Goal: Task Accomplishment & Management: Manage account settings

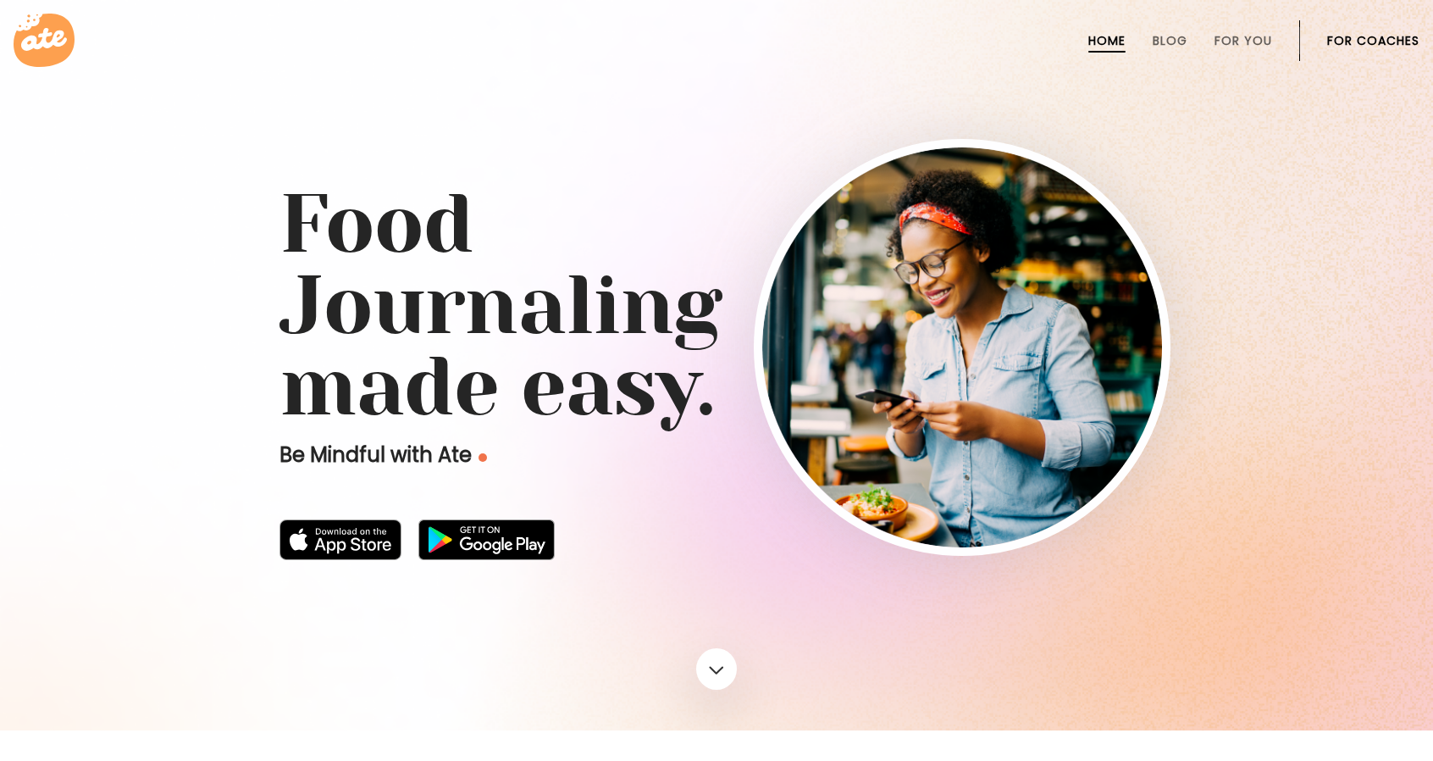
click at [1388, 35] on link "For Coaches" at bounding box center [1373, 41] width 92 height 14
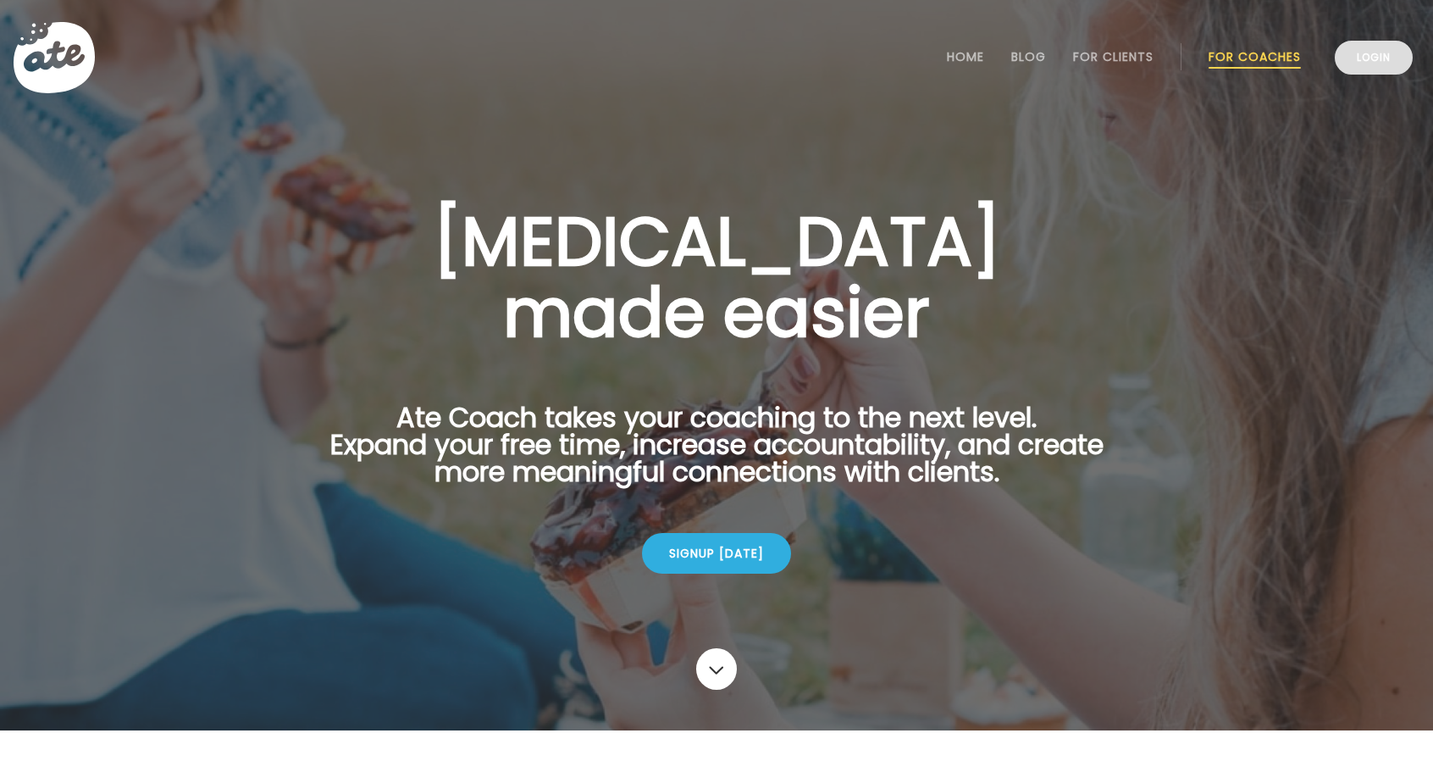
click at [1384, 41] on link "Login" at bounding box center [1374, 58] width 78 height 34
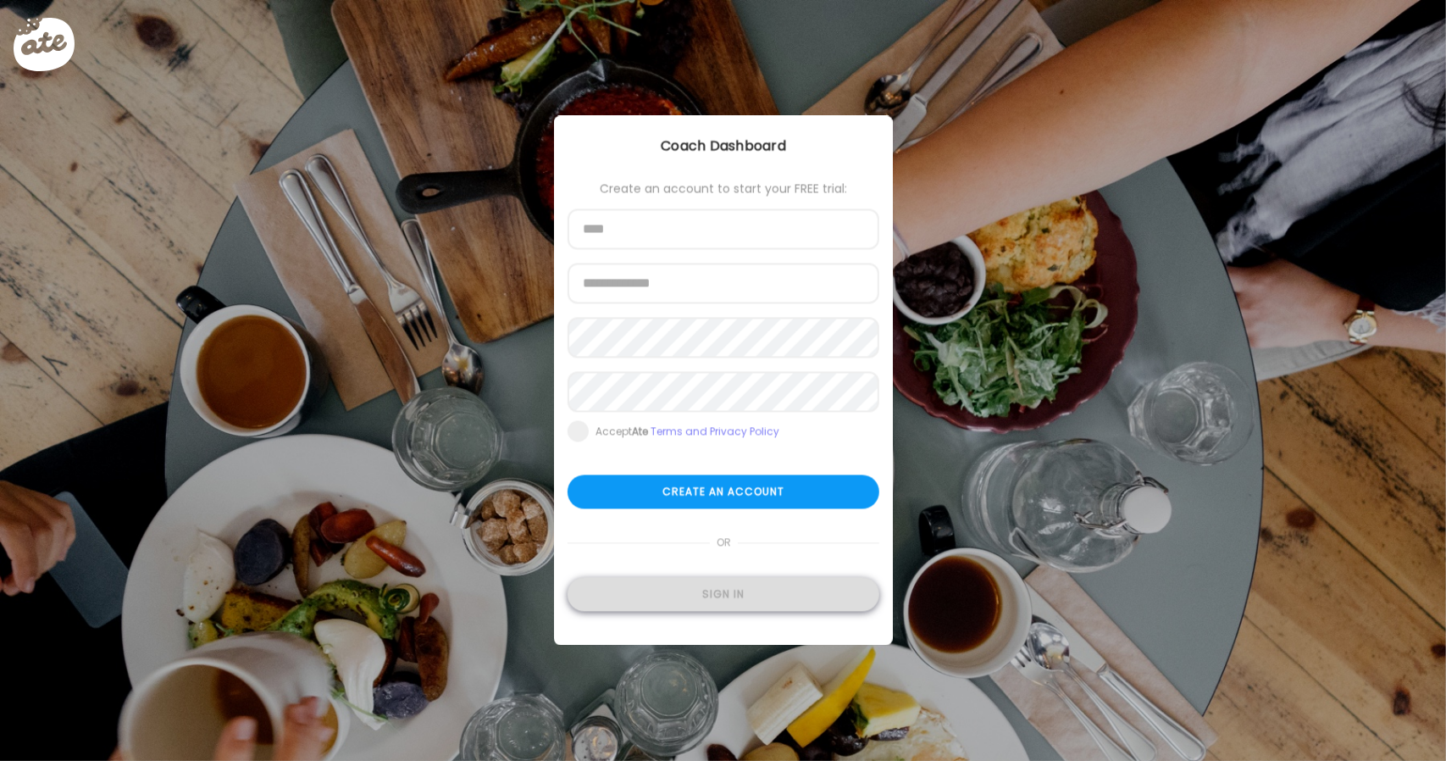
type input "**********"
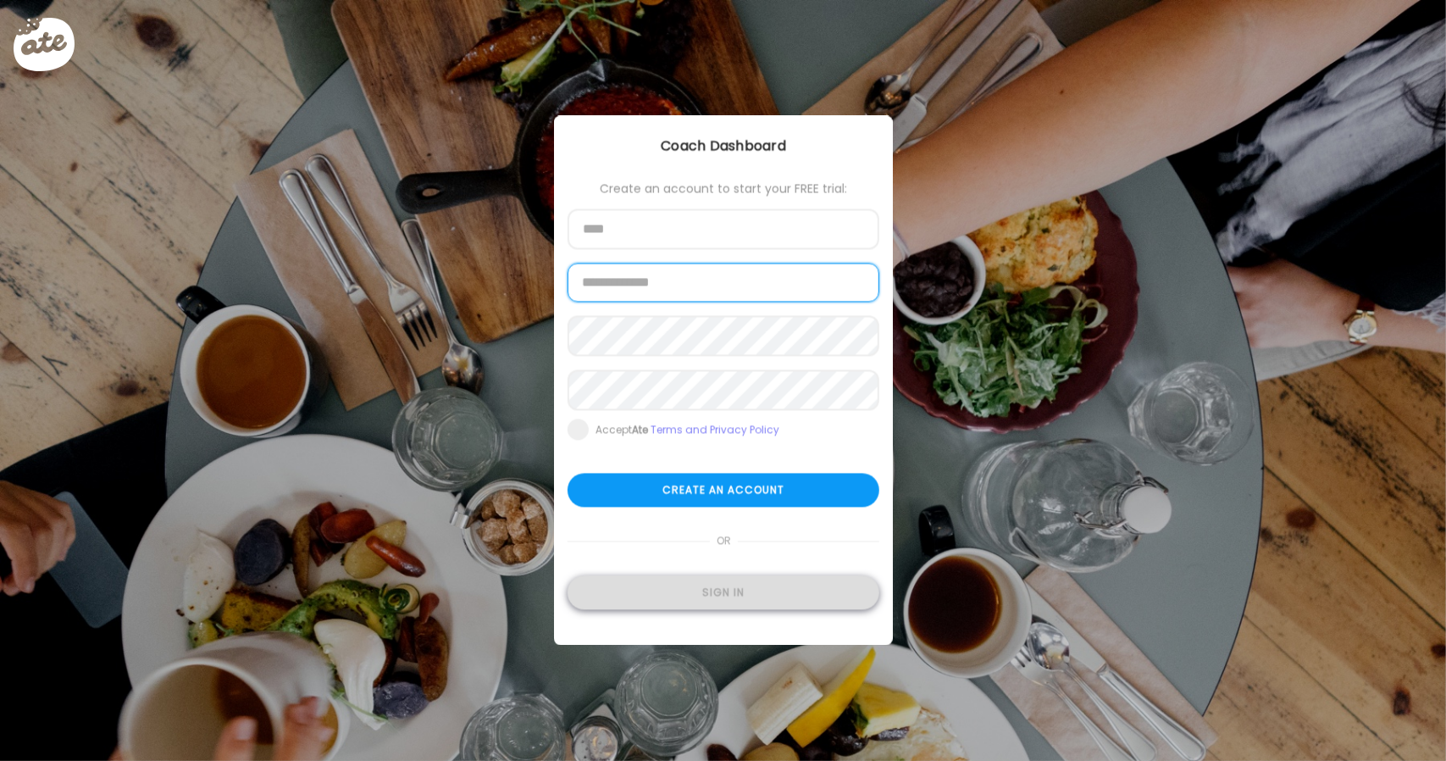
type input "**********"
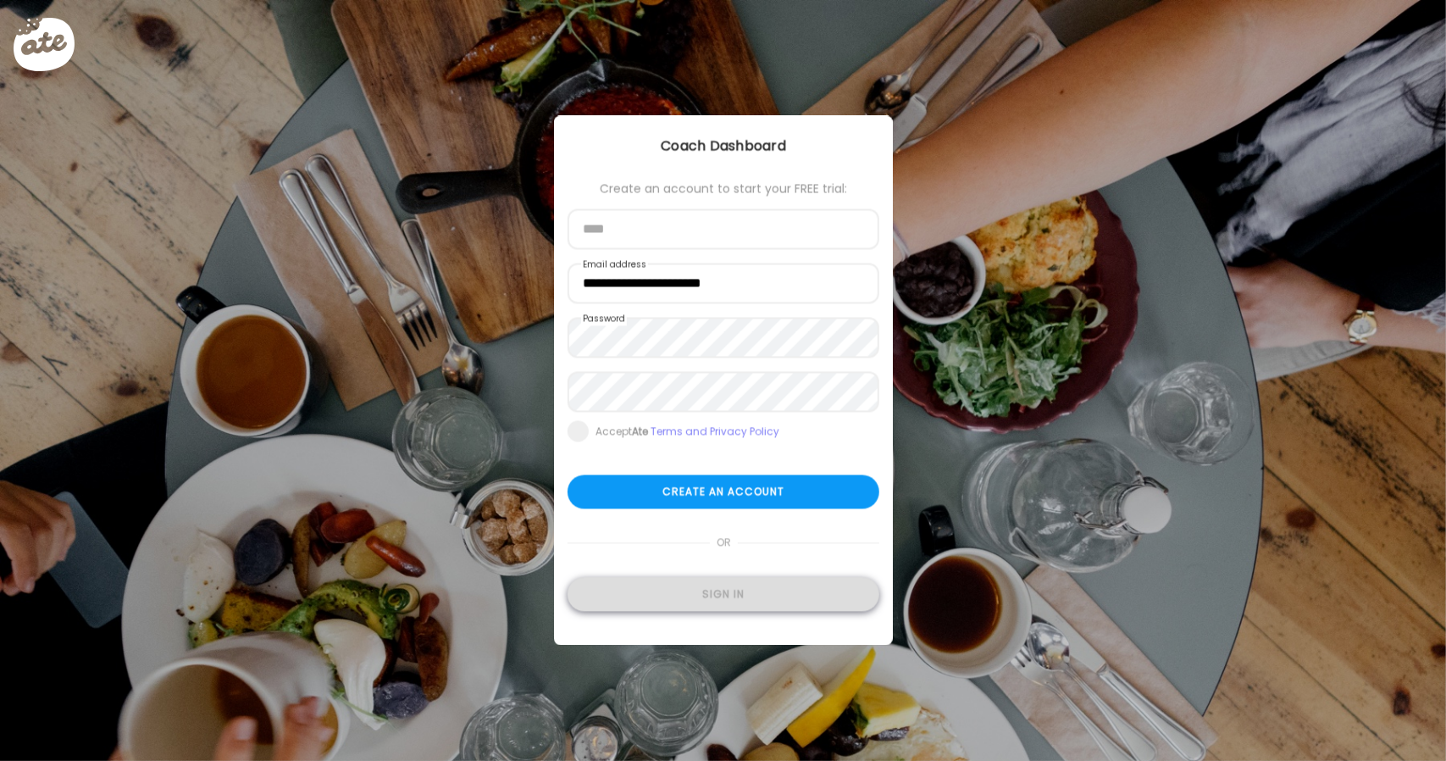
click at [722, 587] on div "Sign in" at bounding box center [724, 595] width 312 height 34
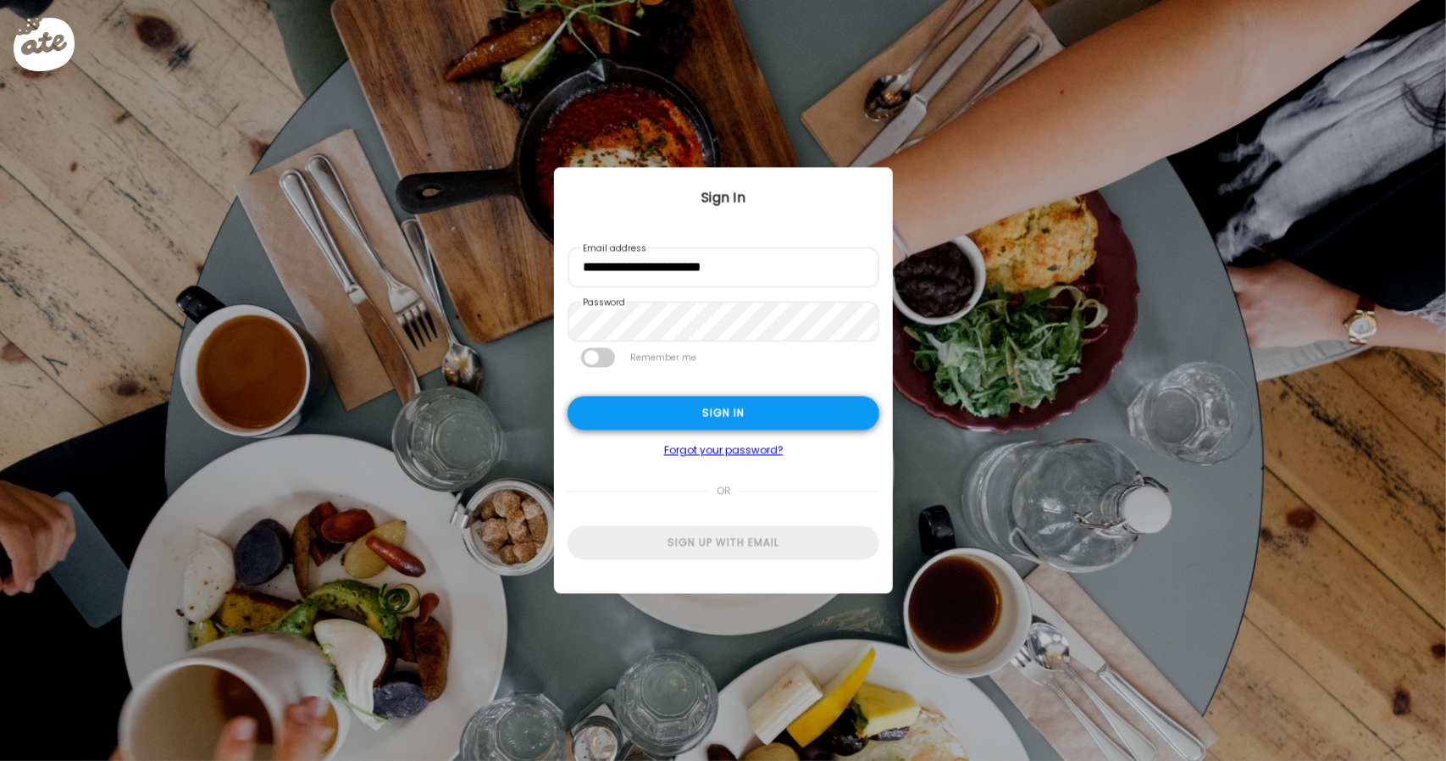
click at [737, 414] on div "Sign in" at bounding box center [724, 413] width 312 height 34
type input "**********"
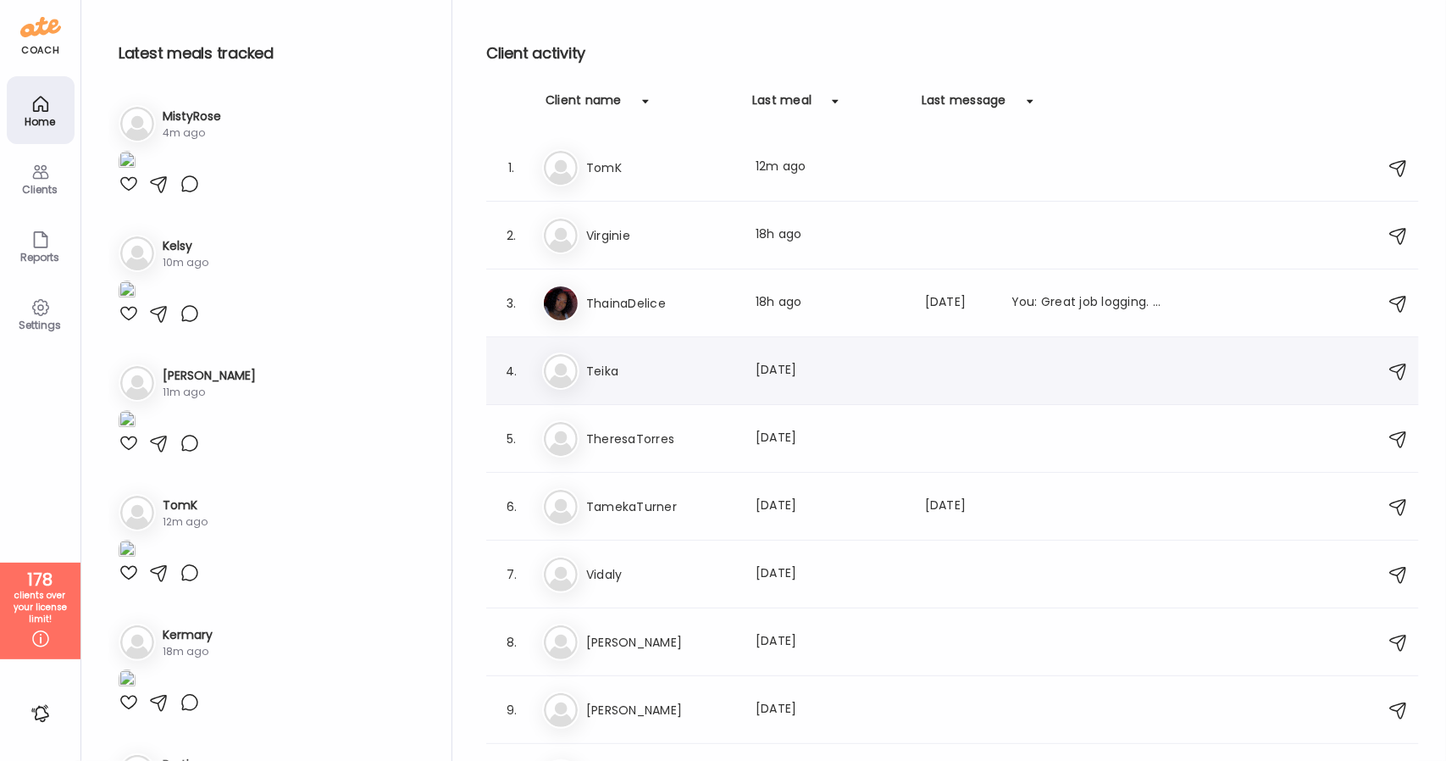
click at [625, 370] on h3 "Teika" at bounding box center [660, 371] width 149 height 20
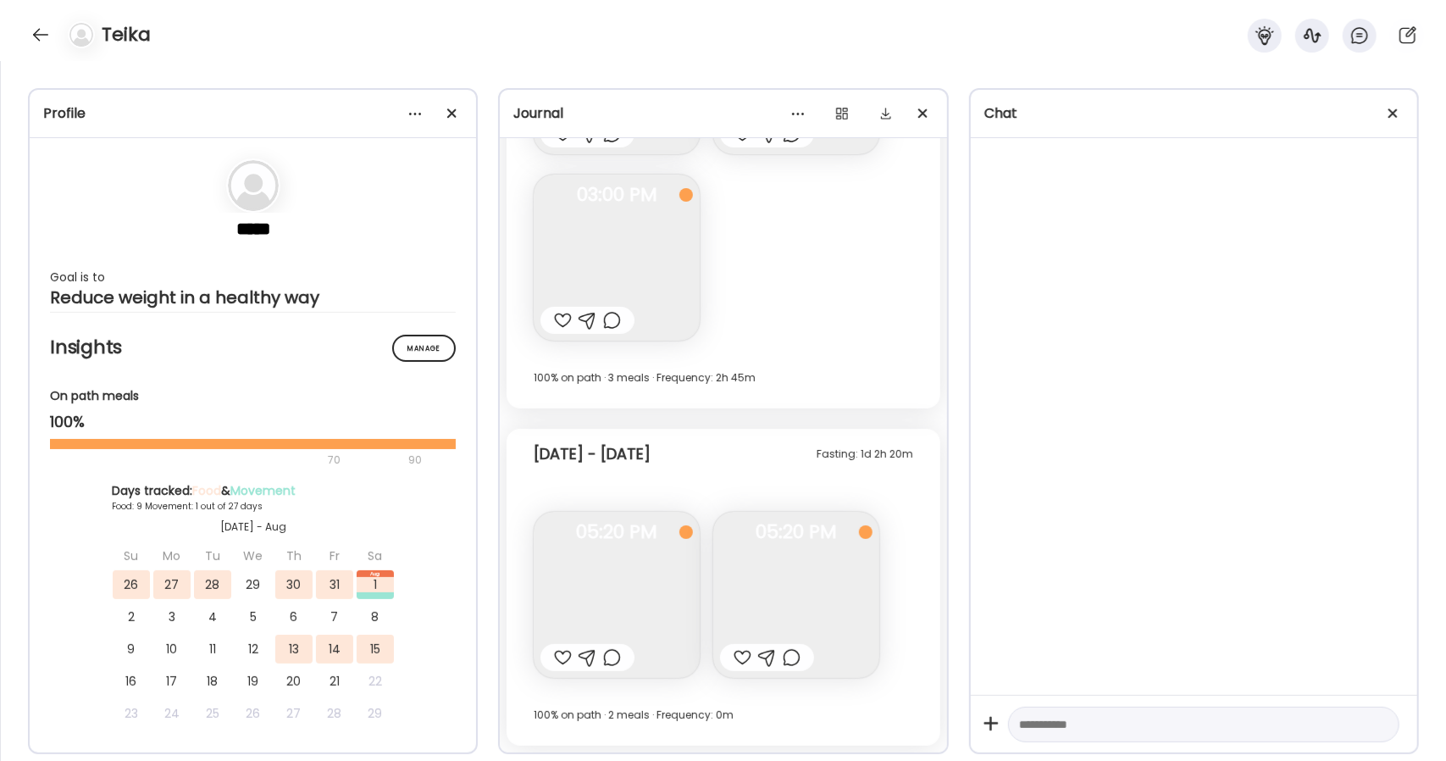
scroll to position [4718, 0]
click at [36, 48] on div "Teika" at bounding box center [723, 30] width 1446 height 61
click at [37, 37] on div at bounding box center [40, 34] width 27 height 27
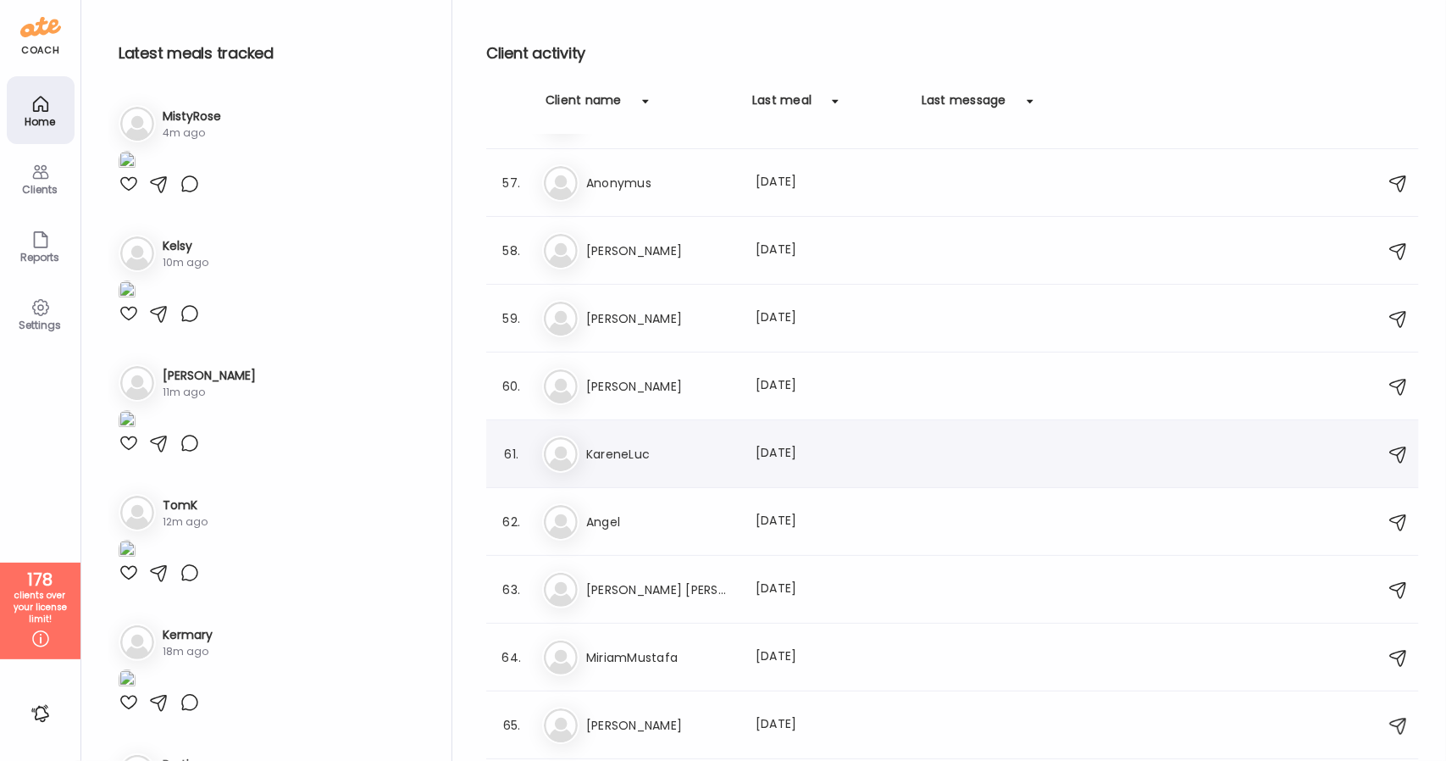
scroll to position [3990, 0]
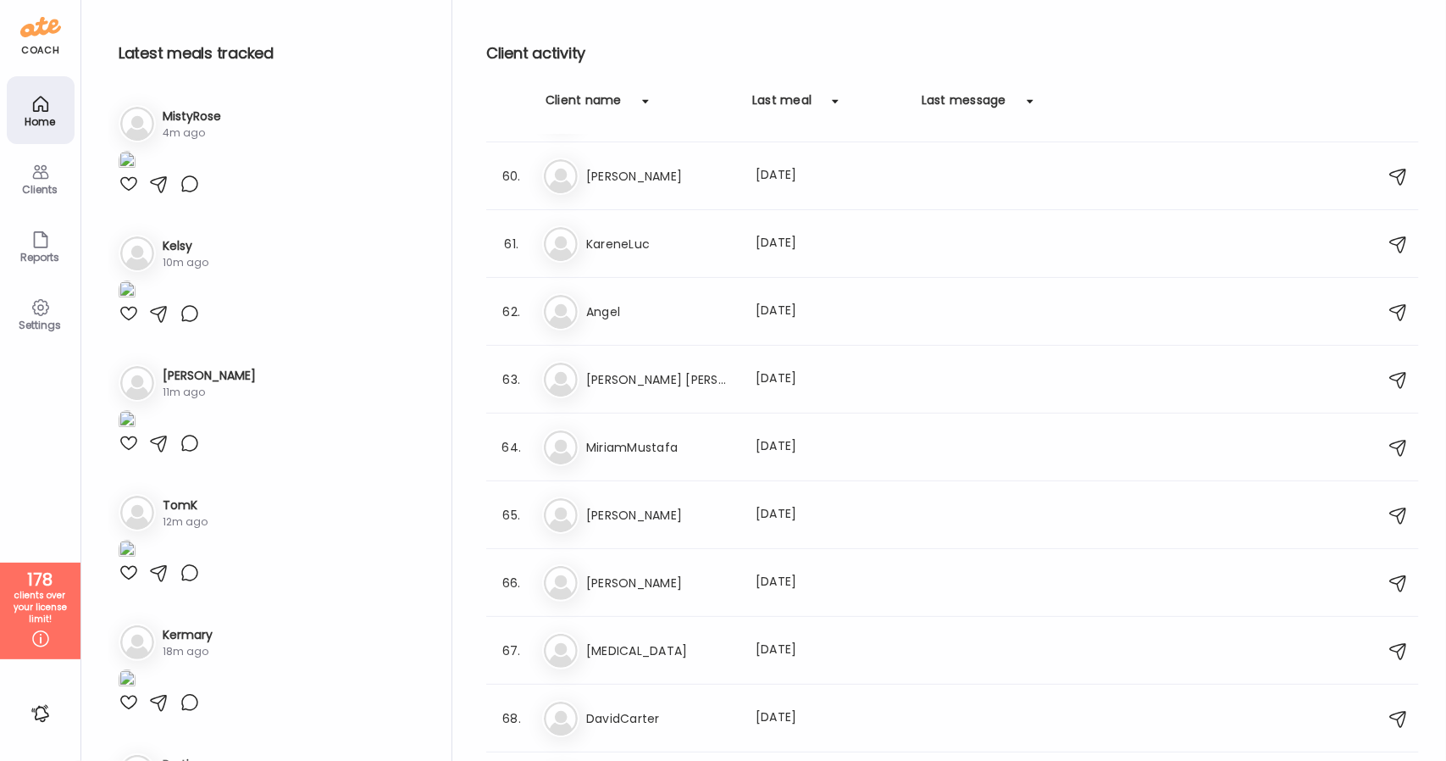
click at [41, 180] on icon at bounding box center [40, 172] width 20 height 20
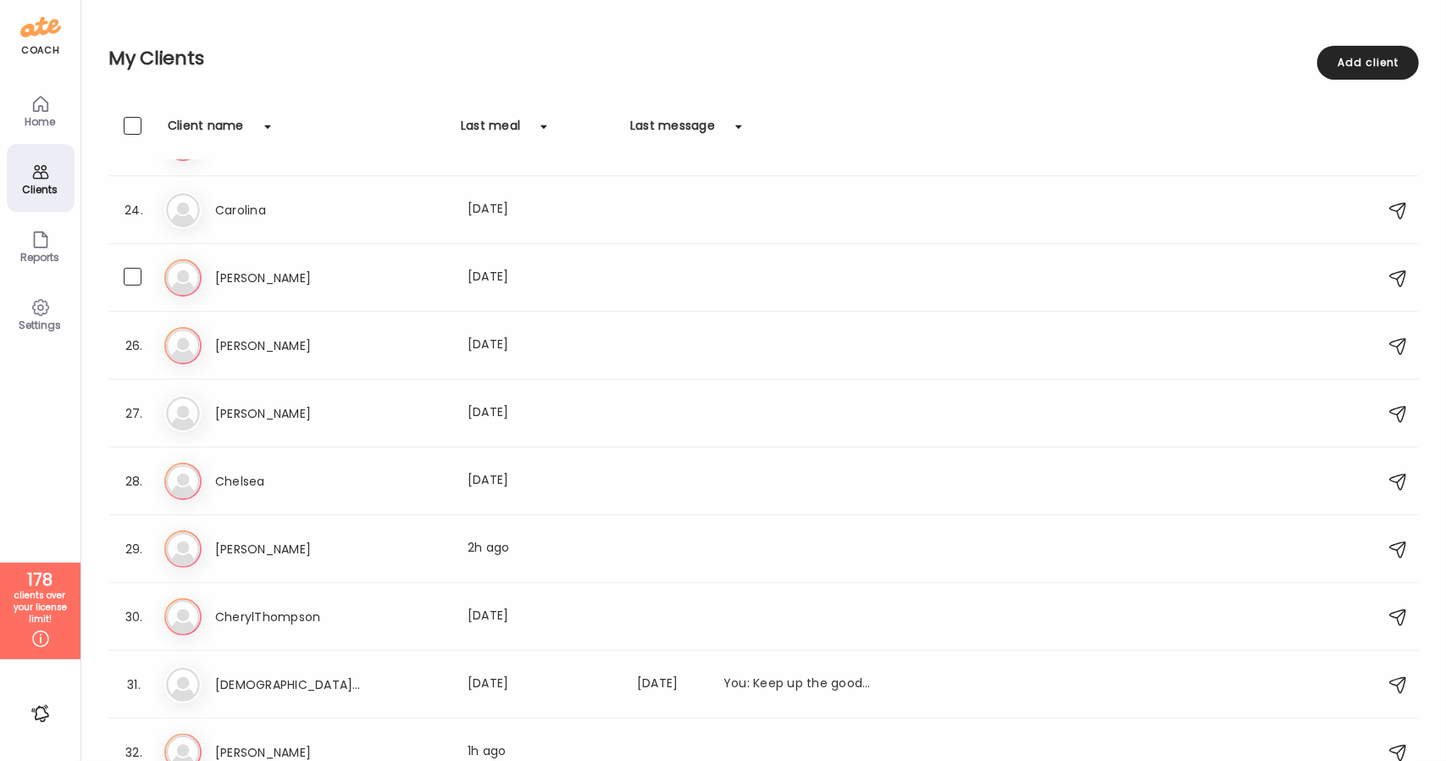
scroll to position [1547, 0]
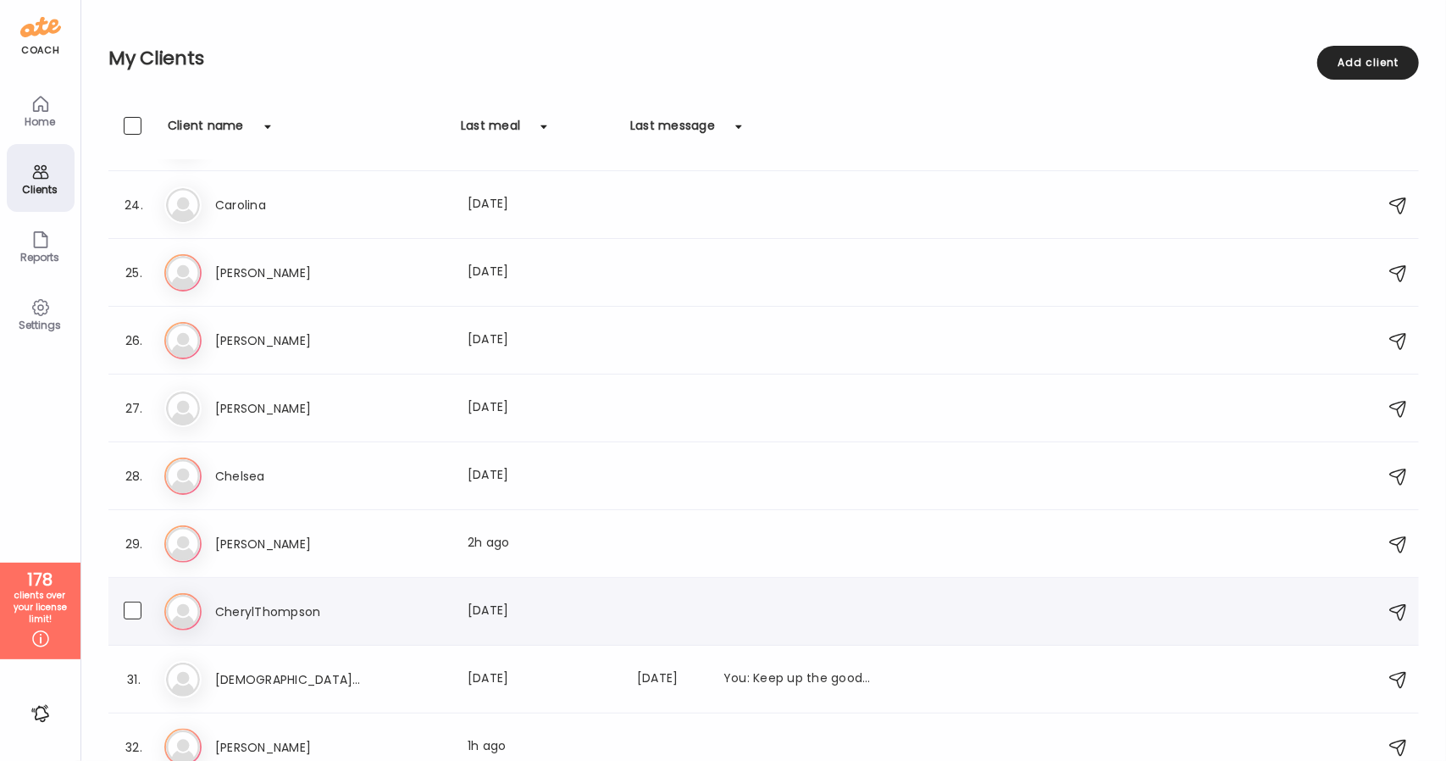
click at [351, 634] on div "30. Ch CherylThompson Last meal: 4d ago" at bounding box center [763, 612] width 1311 height 68
click at [273, 609] on h3 "CherylThompson" at bounding box center [289, 611] width 149 height 20
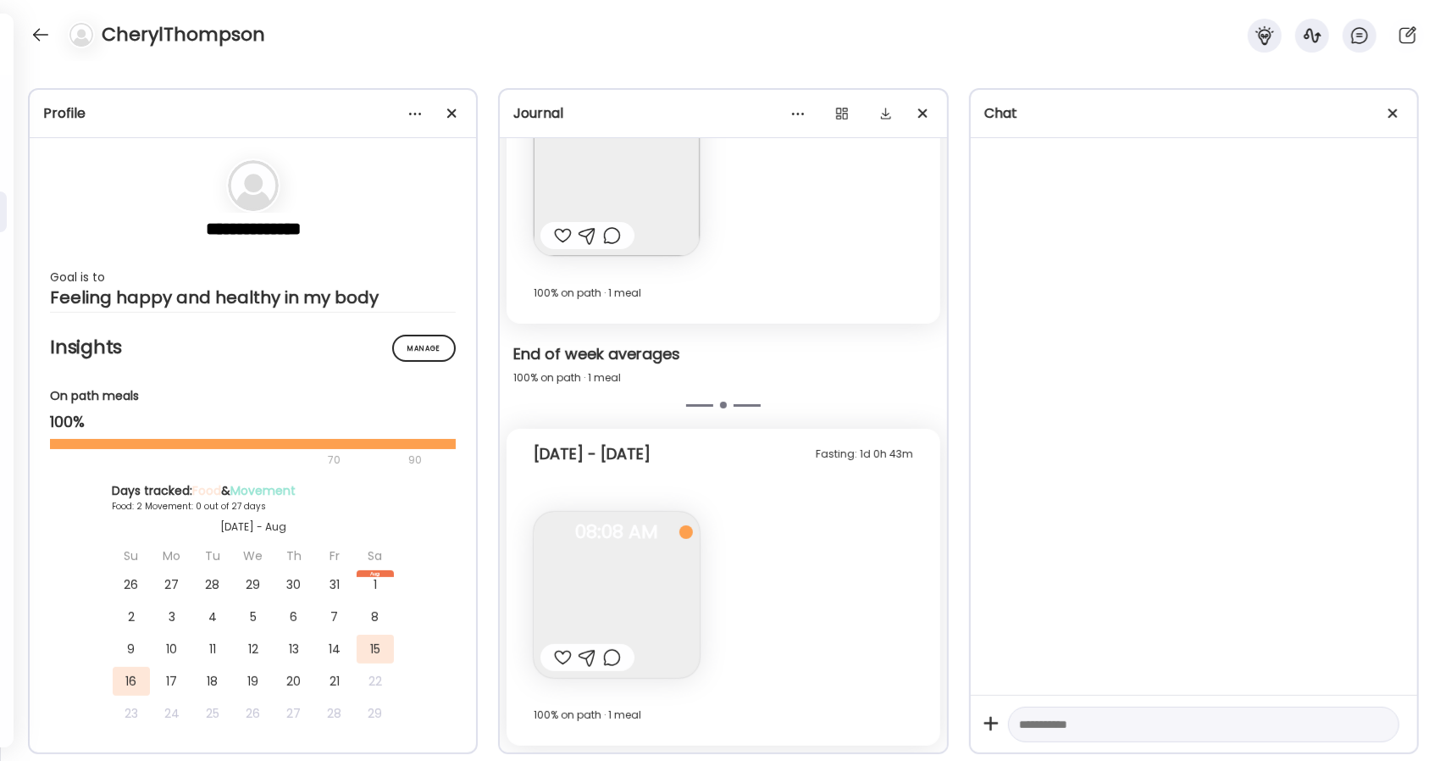
scroll to position [213, 0]
click at [563, 658] on div at bounding box center [563, 657] width 18 height 20
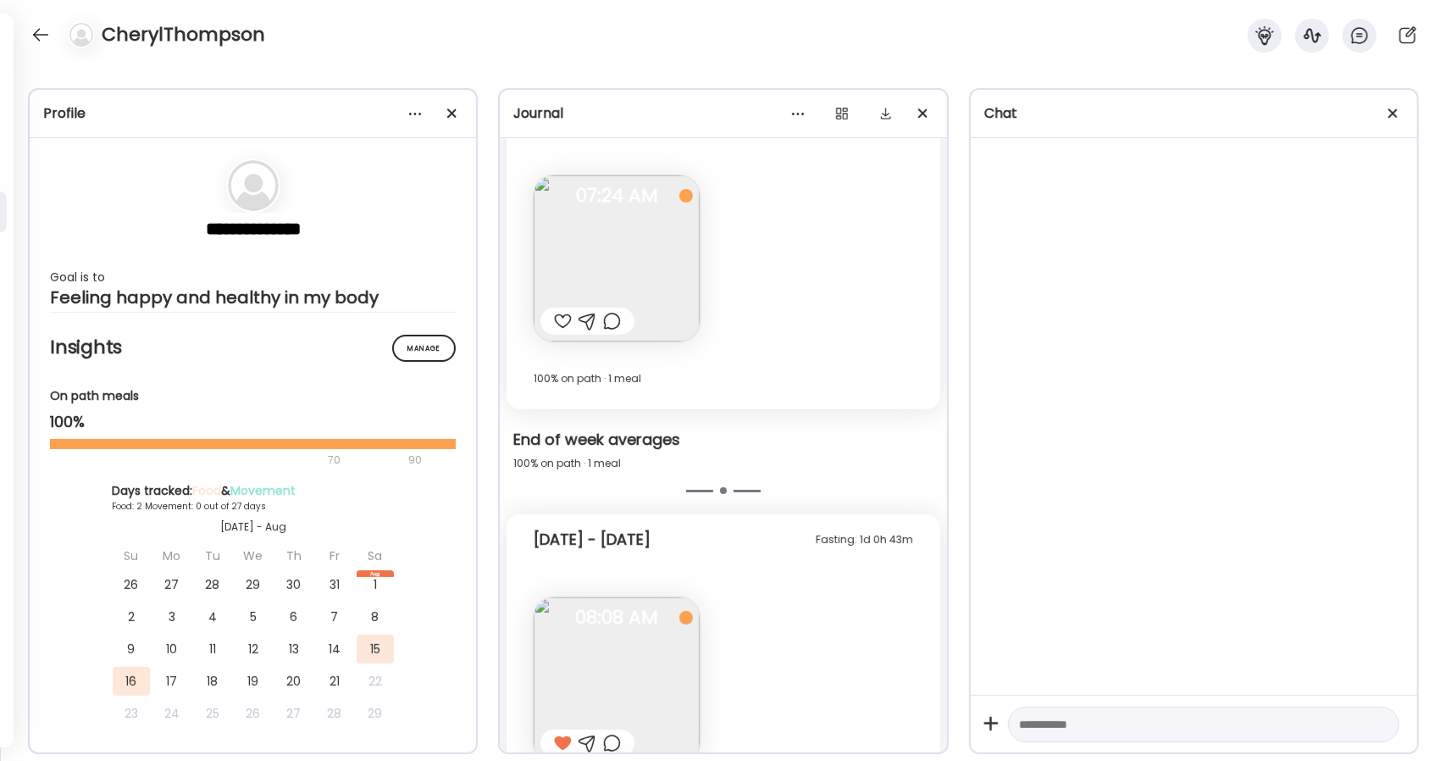
scroll to position [212, 0]
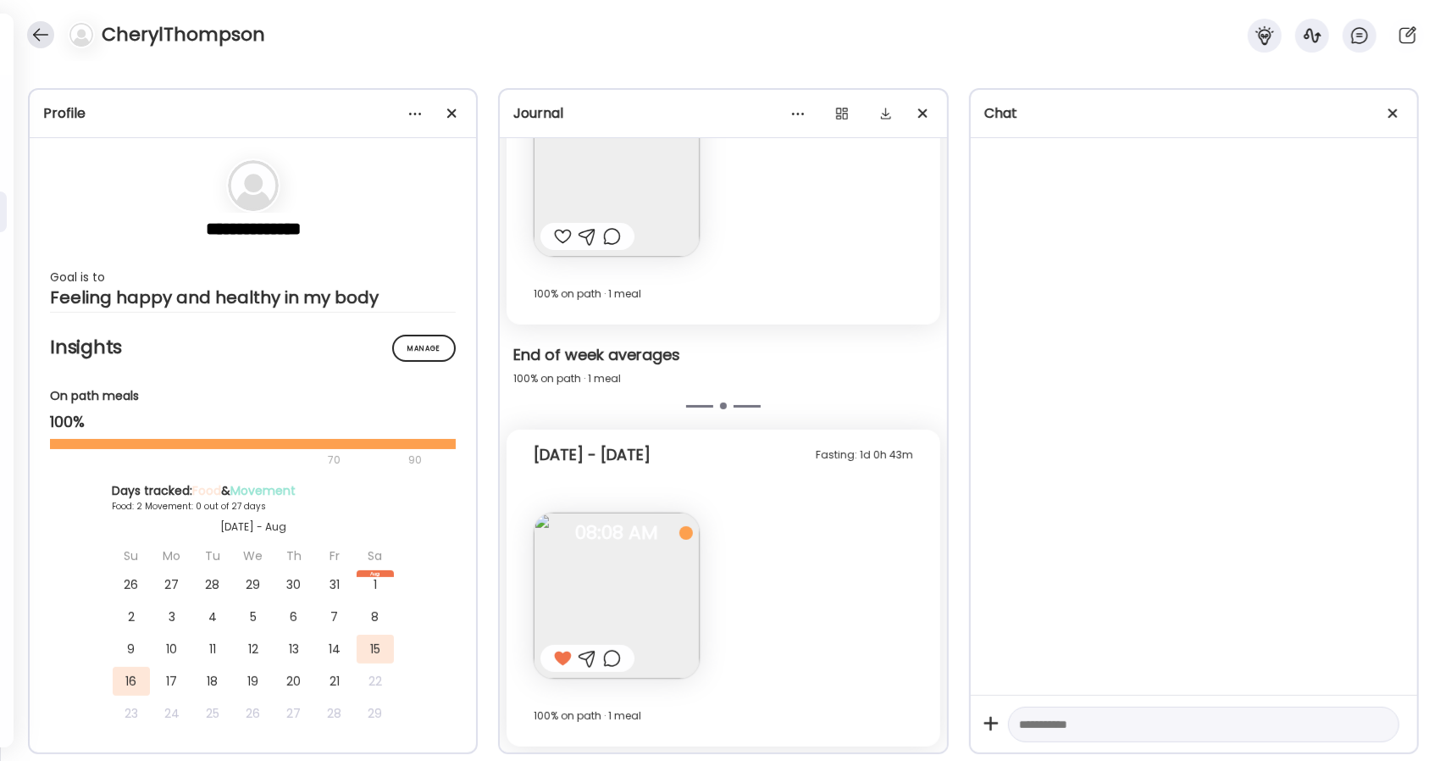
click at [32, 38] on div at bounding box center [40, 34] width 27 height 27
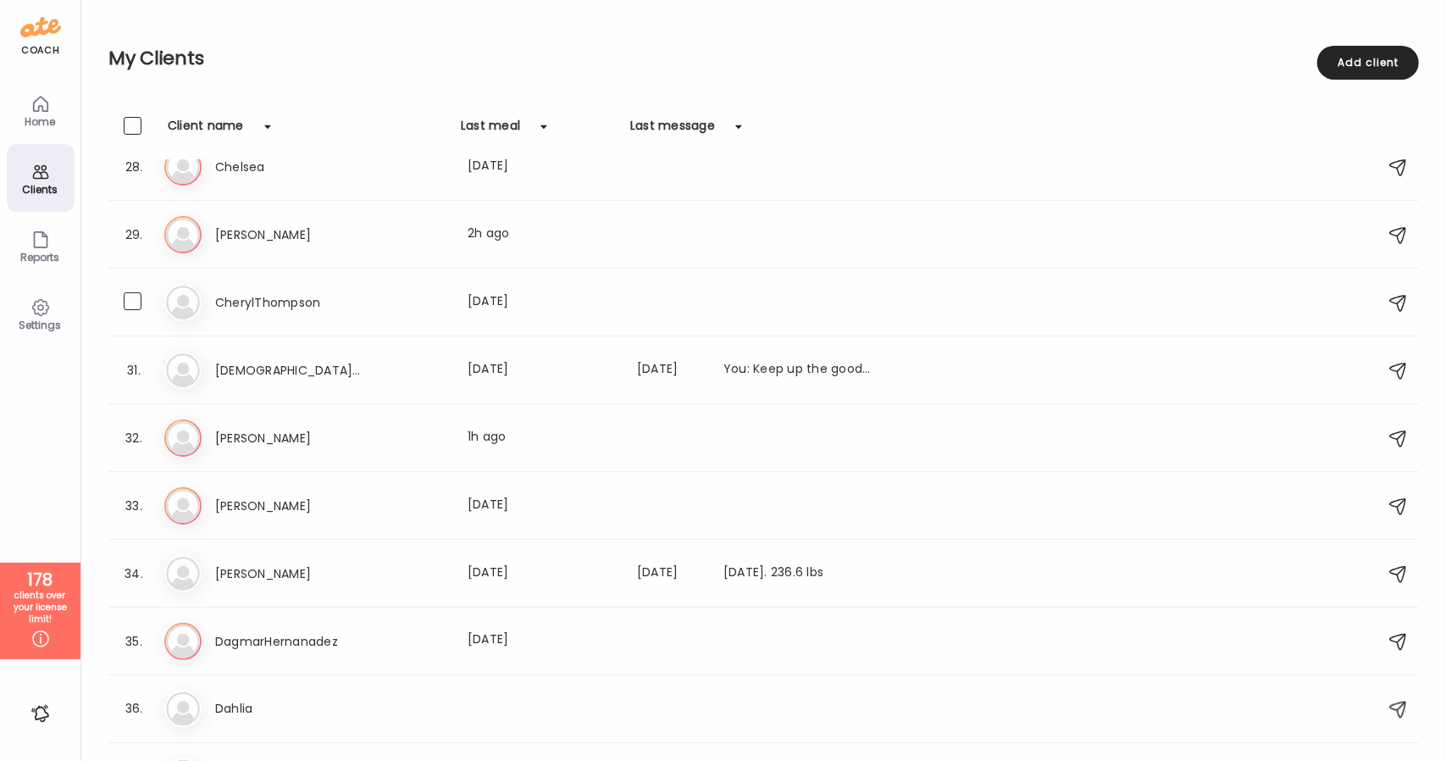
scroll to position [1865, 0]
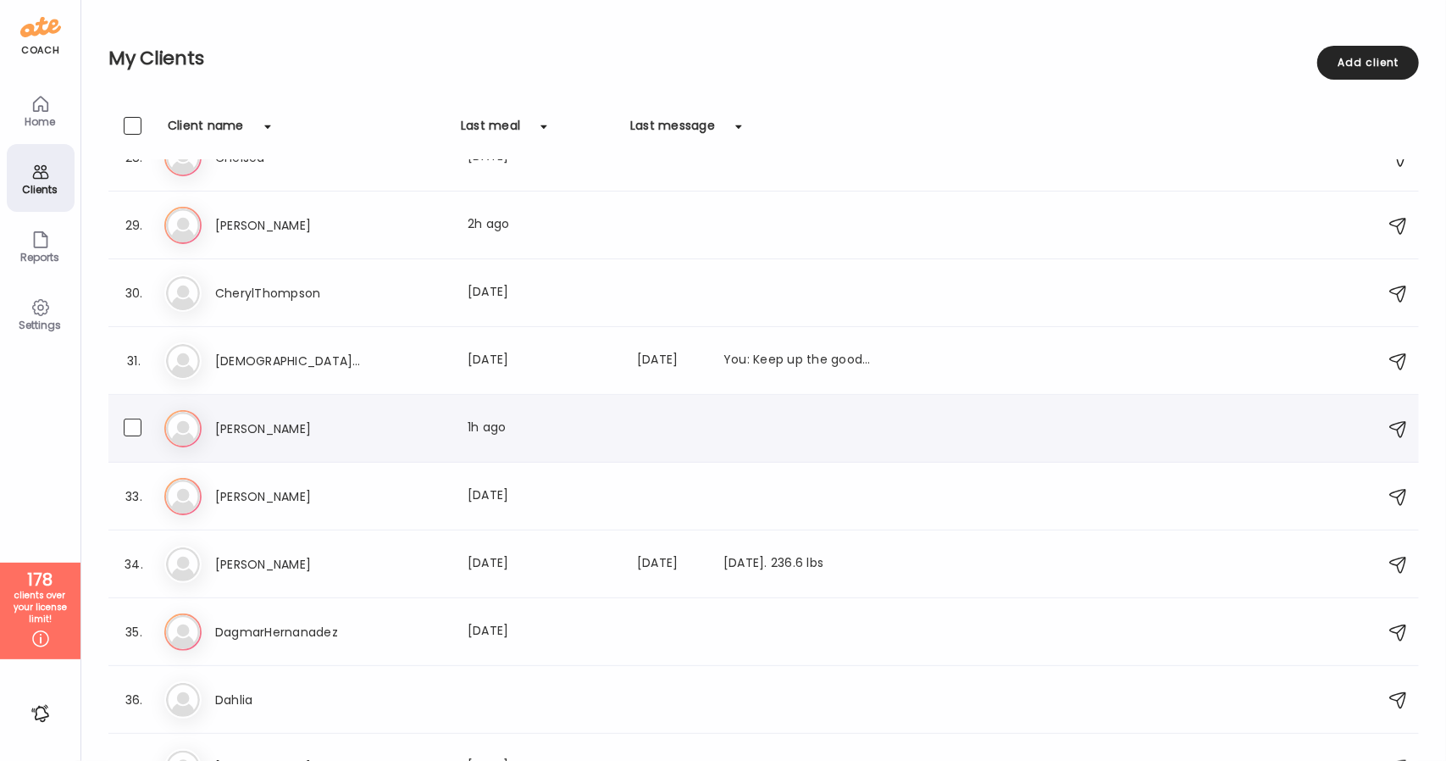
click at [285, 438] on h3 "Clint" at bounding box center [289, 428] width 149 height 20
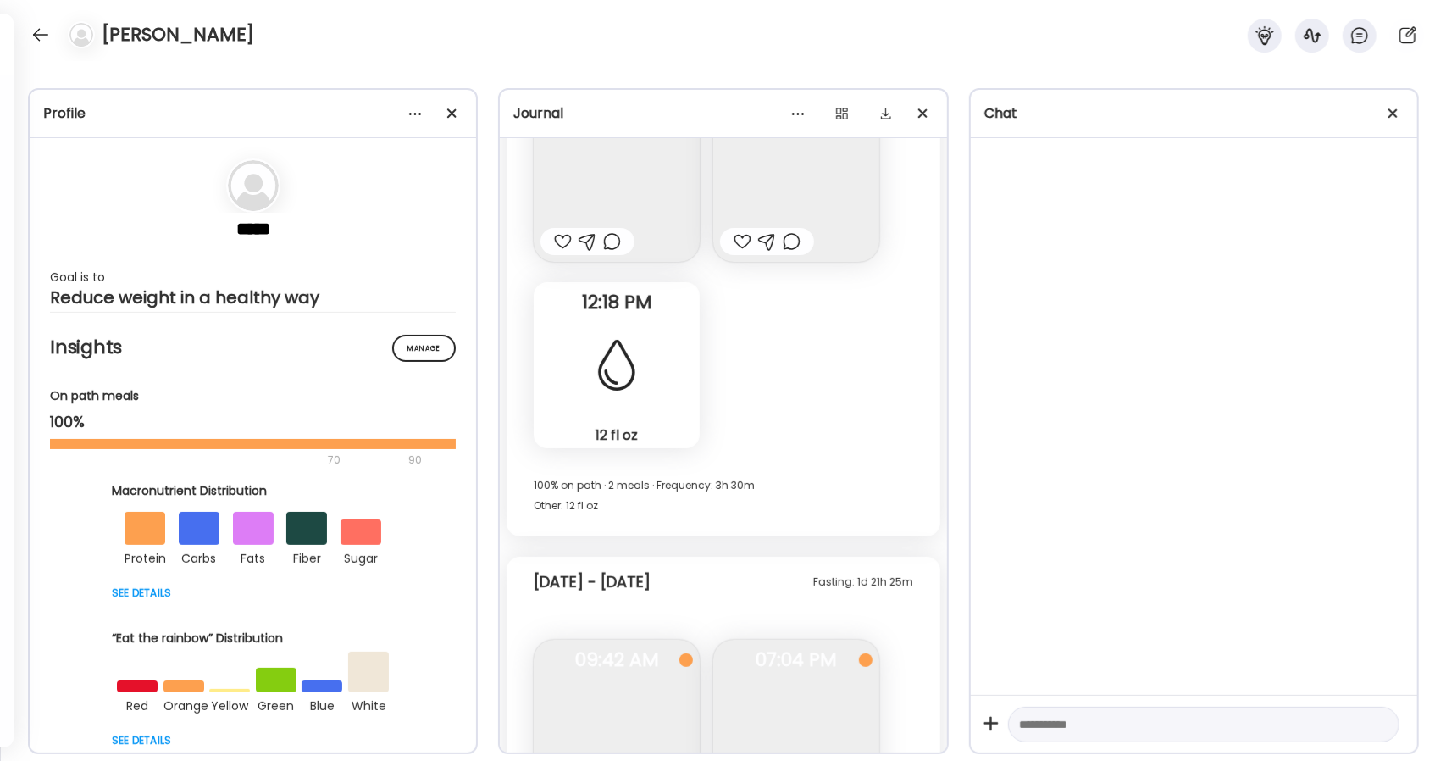
scroll to position [3761, 0]
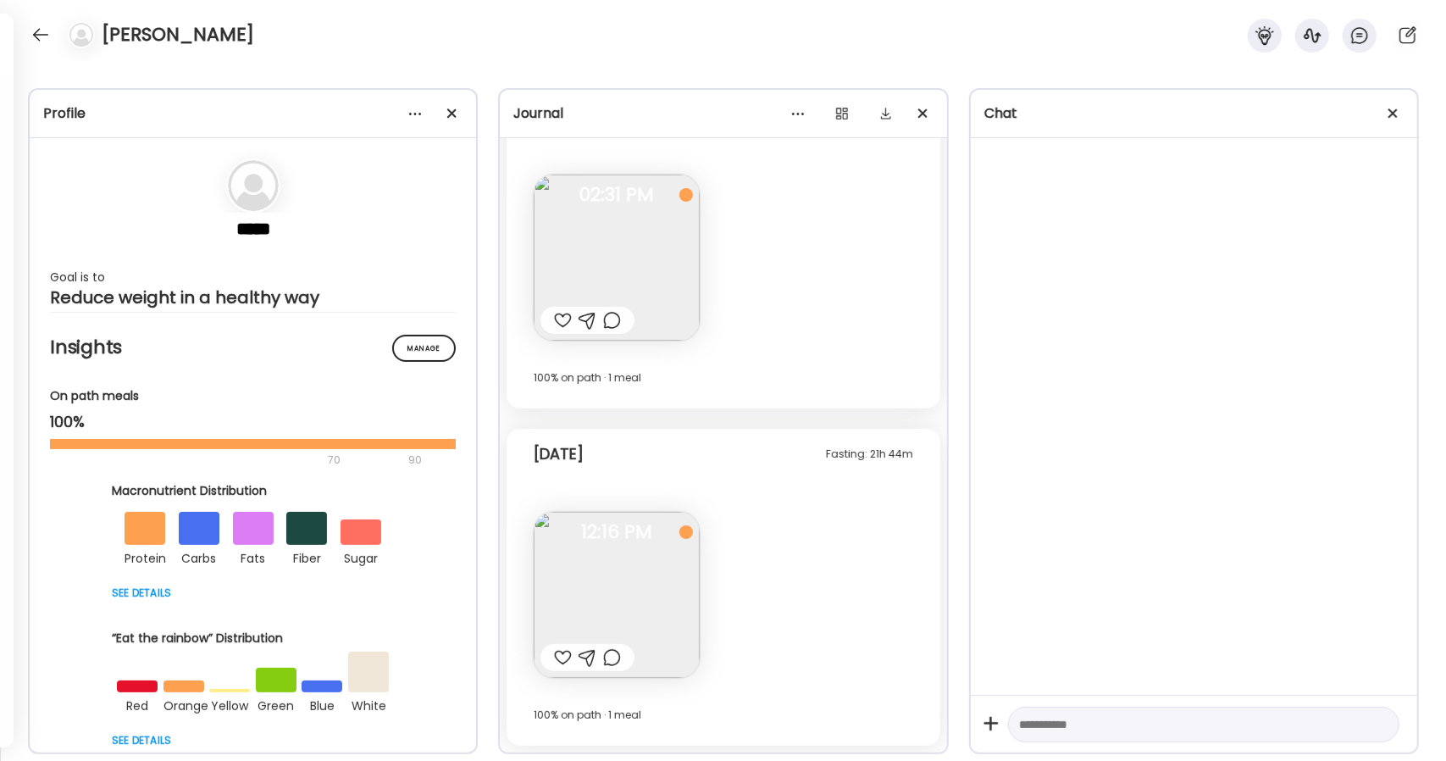
click at [555, 658] on div at bounding box center [563, 657] width 18 height 20
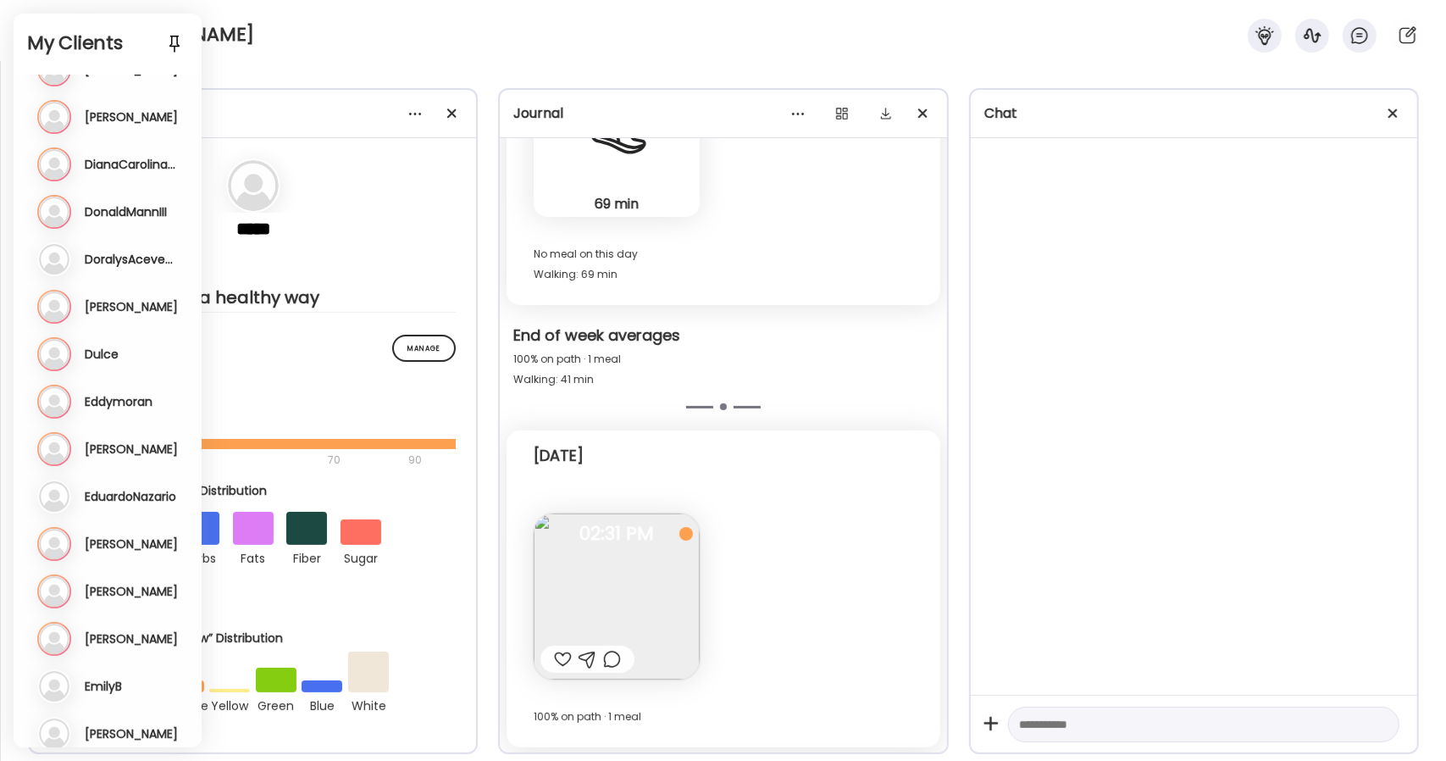
scroll to position [2021, 0]
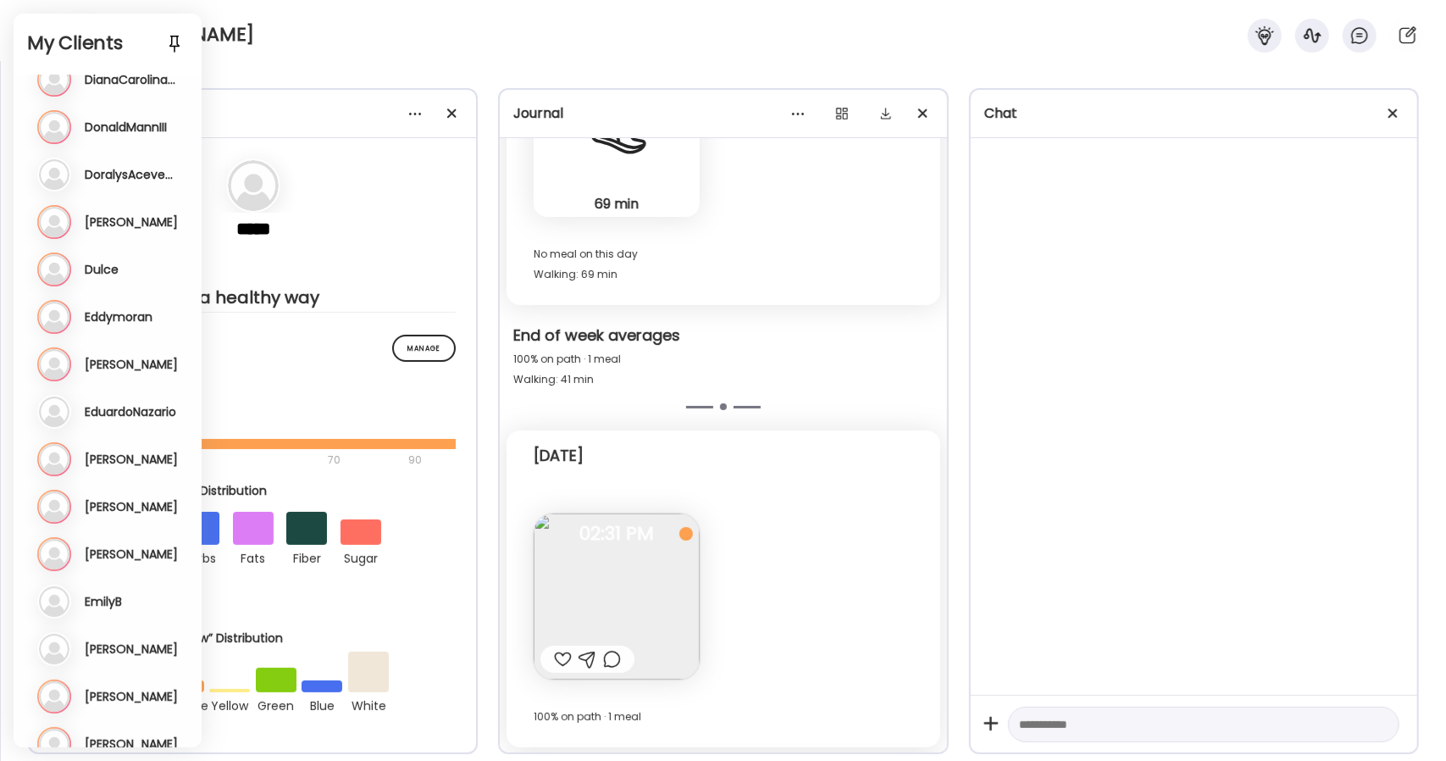
click at [119, 359] on h3 "Eduardo" at bounding box center [131, 364] width 93 height 15
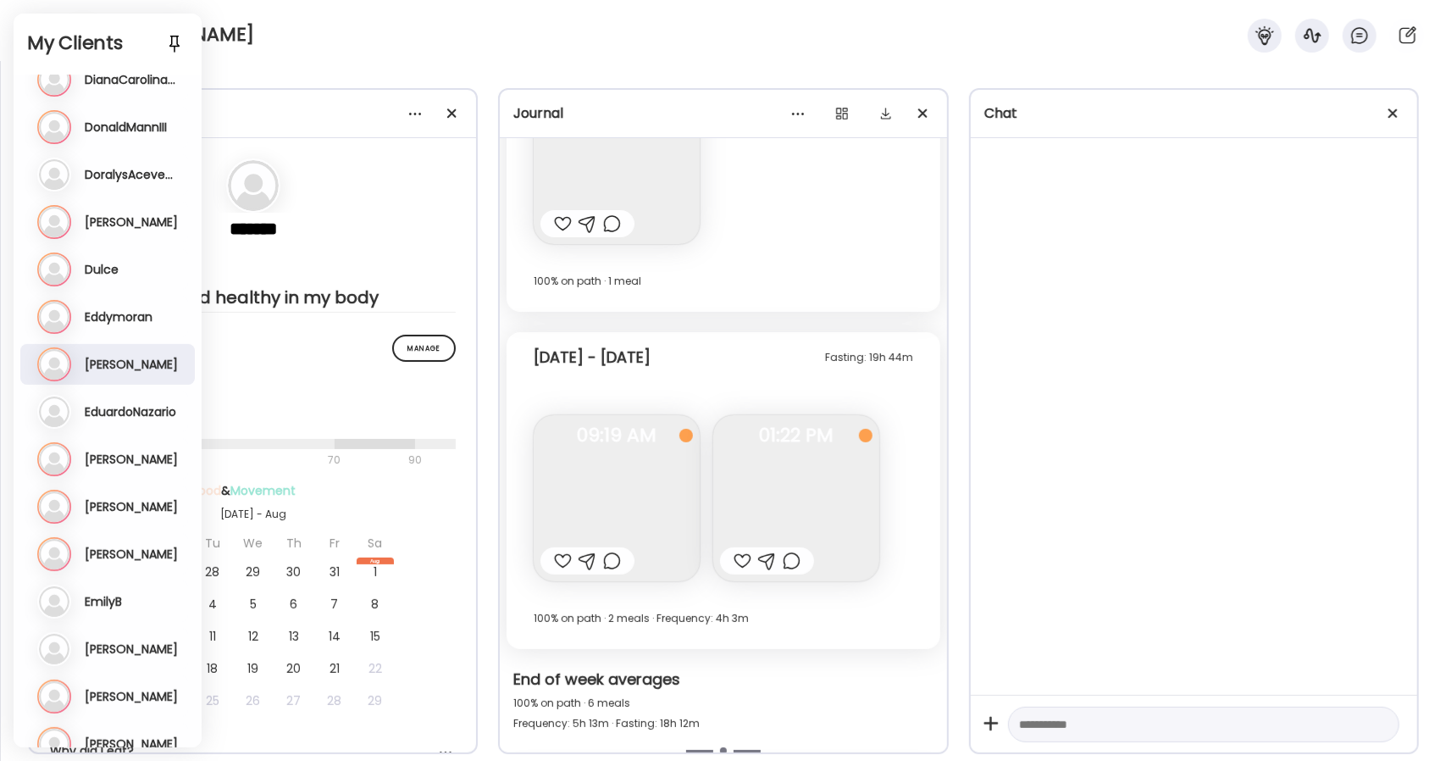
scroll to position [7268, 0]
